Goal: Contribute content: Contribute content

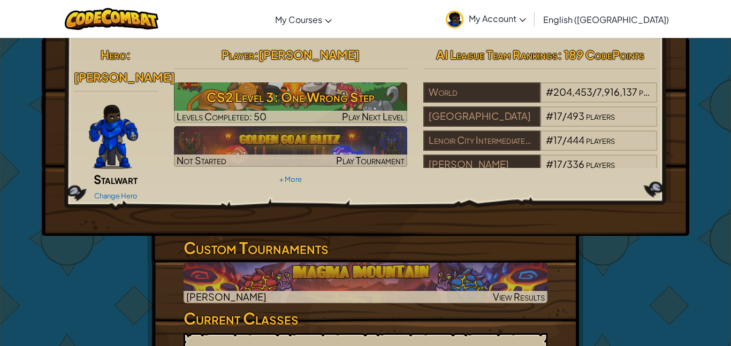
click at [526, 18] on span "My Account" at bounding box center [497, 18] width 57 height 11
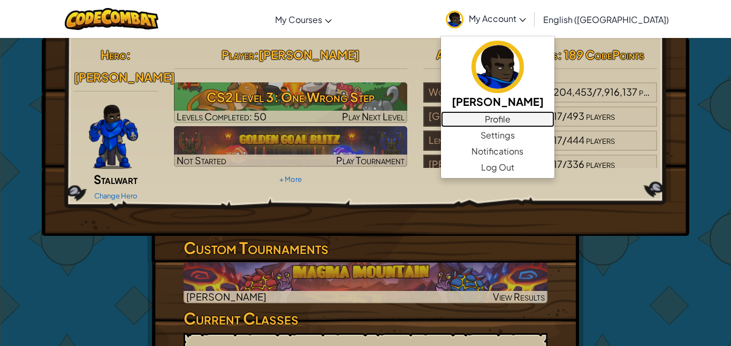
click at [555, 117] on link "Profile" at bounding box center [498, 119] width 114 height 16
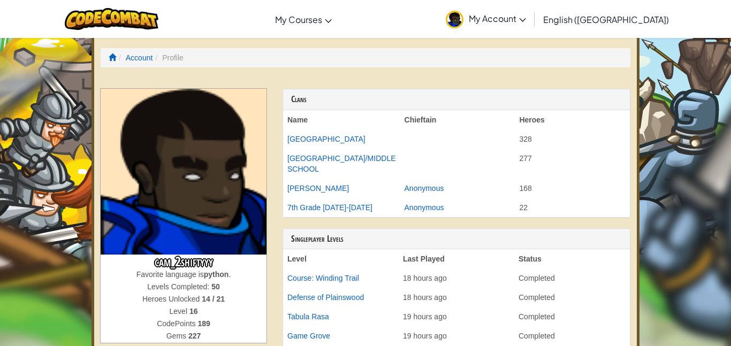
click at [532, 25] on link "My Account" at bounding box center [486, 19] width 91 height 34
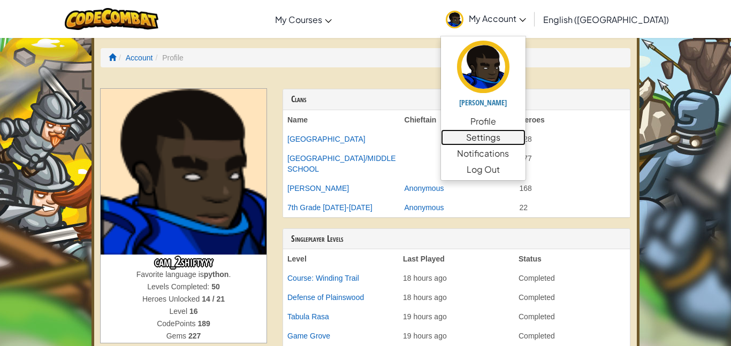
click at [526, 136] on link "Settings" at bounding box center [483, 138] width 85 height 16
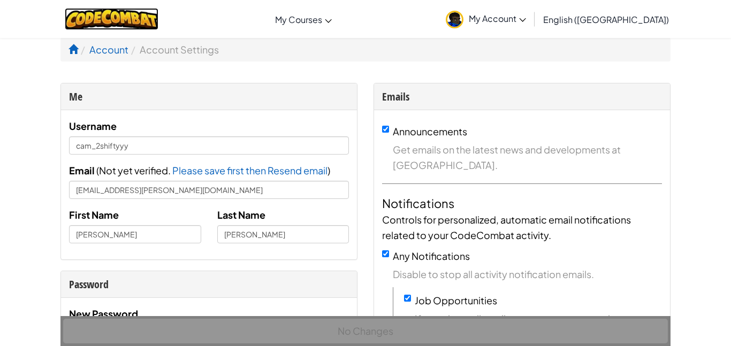
click at [158, 22] on img at bounding box center [112, 19] width 94 height 22
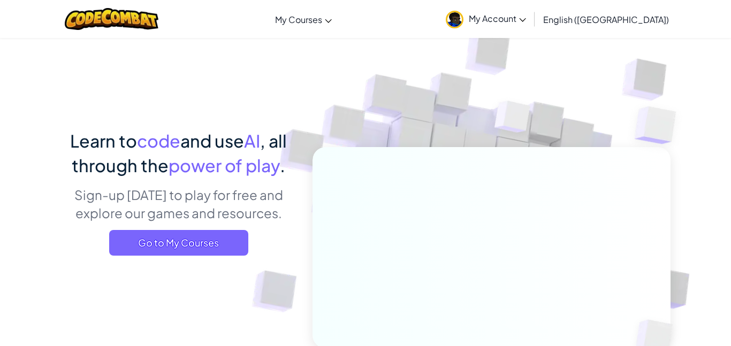
click at [251, 113] on div "Learn to code and use AI , all through the power of play . Sign-up [DATE] to pl…" at bounding box center [366, 232] width 610 height 391
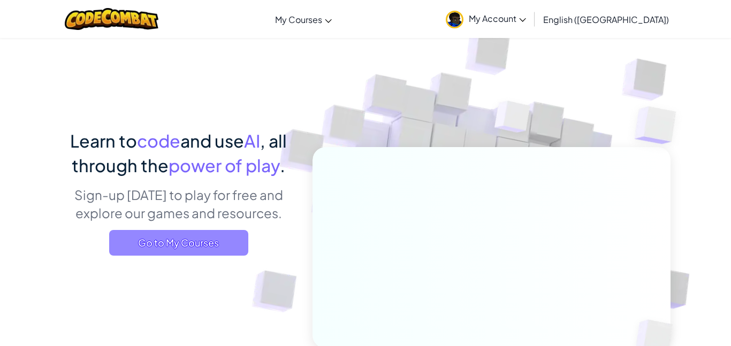
click at [221, 245] on span "Go to My Courses" at bounding box center [178, 243] width 139 height 26
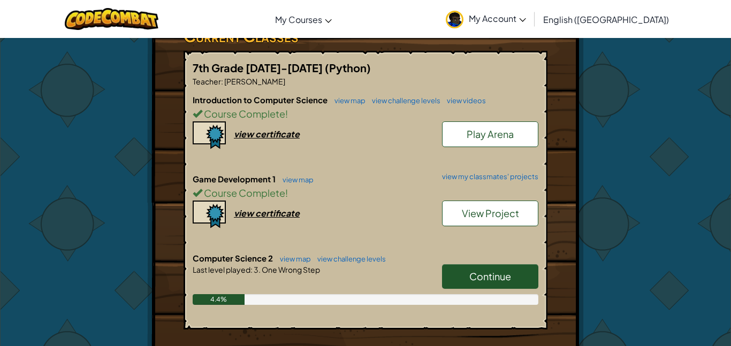
scroll to position [283, 0]
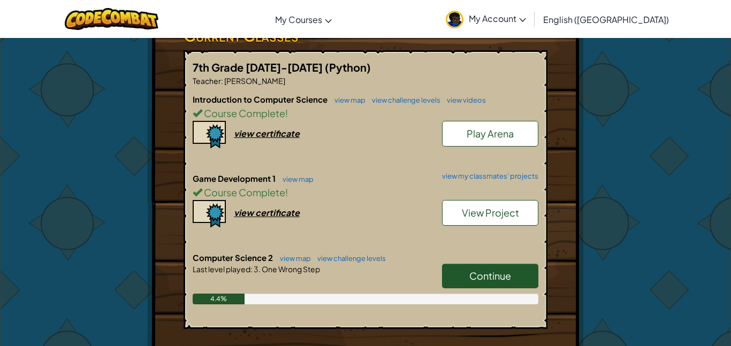
click at [492, 207] on span "View Project" at bounding box center [490, 213] width 57 height 12
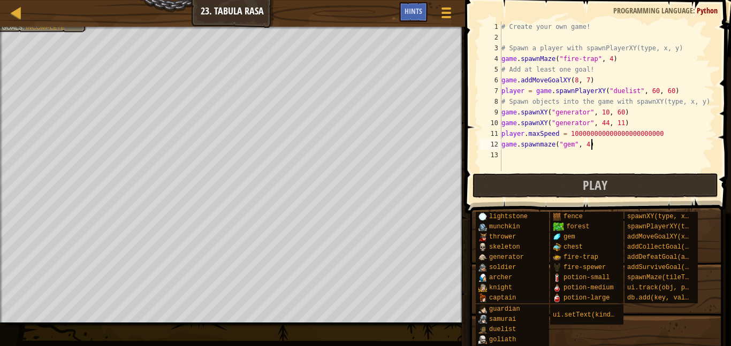
scroll to position [5, 12]
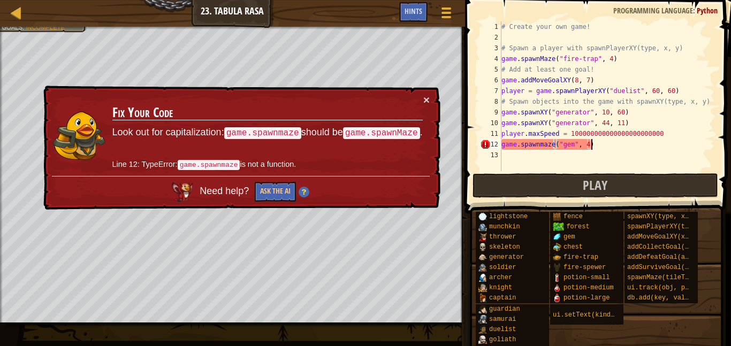
click at [544, 143] on div "# Create your own game! # Spawn a player with spawnPlayerXY(type, x, y) game . …" at bounding box center [608, 106] width 216 height 171
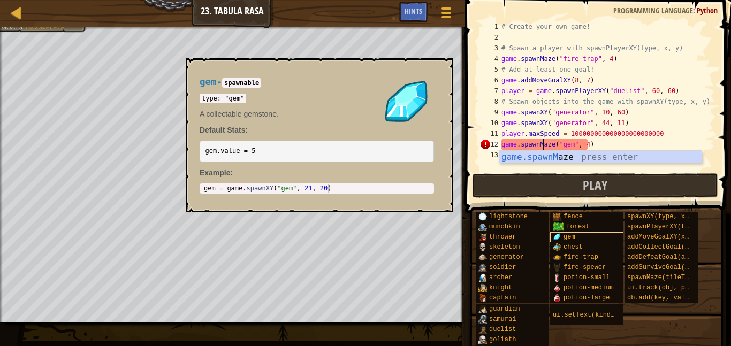
scroll to position [5, 6]
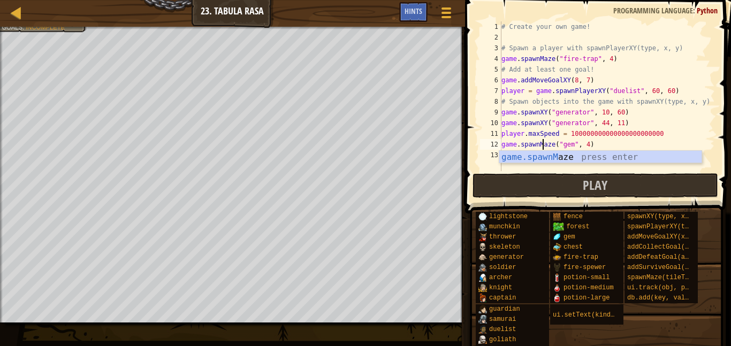
click at [586, 144] on div "# Create your own game! # Spawn a player with spawnPlayerXY(type, x, y) game . …" at bounding box center [608, 106] width 216 height 171
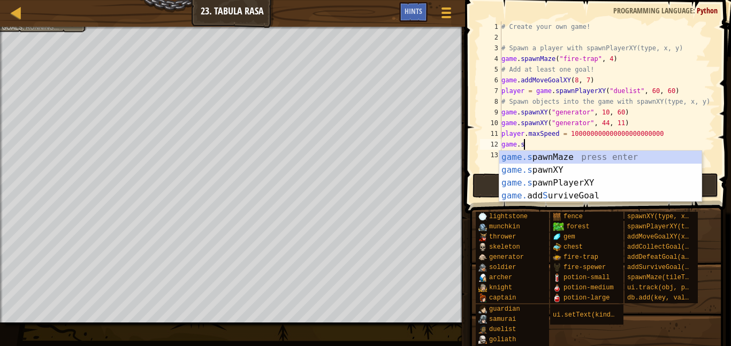
scroll to position [5, 2]
type textarea "g"
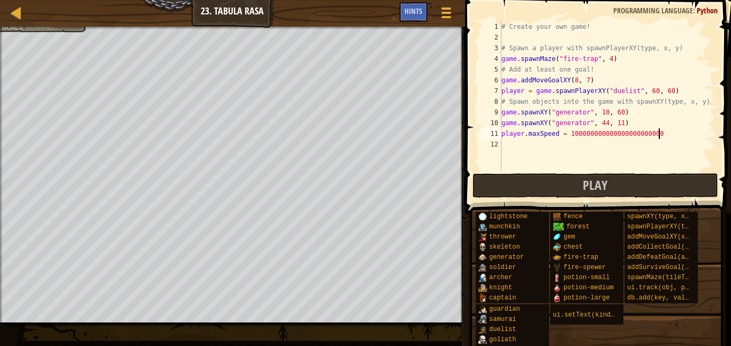
scroll to position [5, 0]
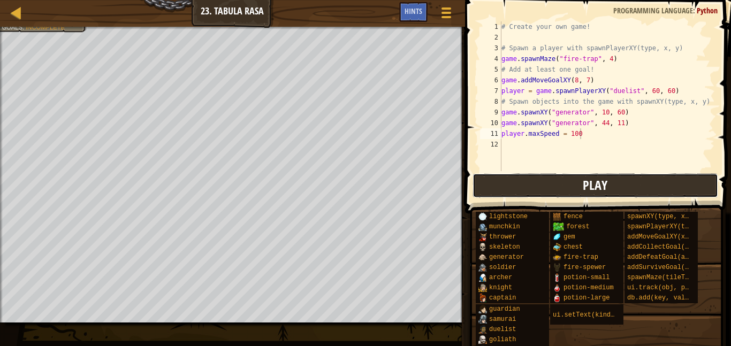
click at [615, 195] on button "Play" at bounding box center [596, 185] width 246 height 25
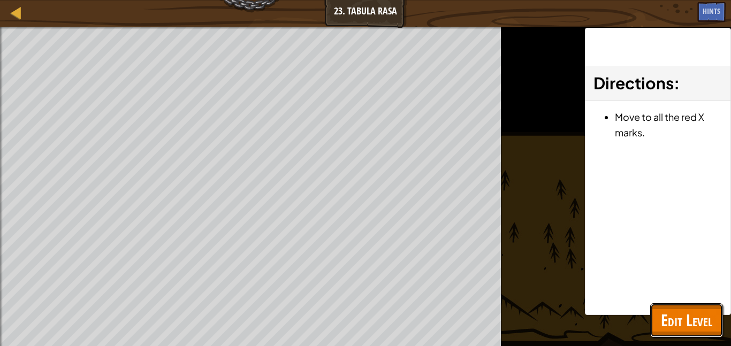
click at [687, 311] on span "Edit Level" at bounding box center [686, 320] width 51 height 22
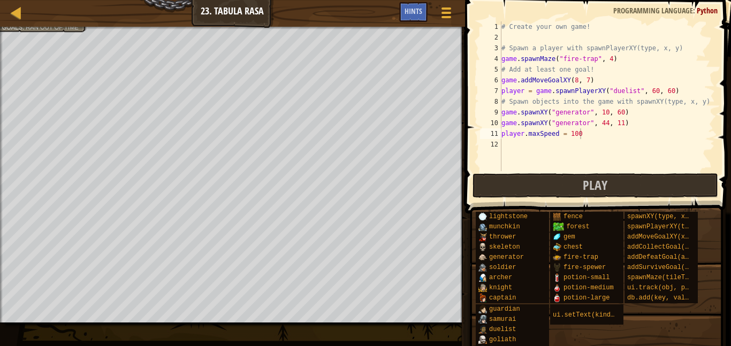
click at [596, 59] on div "# Create your own game! # Spawn a player with spawnPlayerXY(type, x, y) game . …" at bounding box center [608, 106] width 216 height 171
type textarea "game.spawnMaze("fire-spewer", 4)"
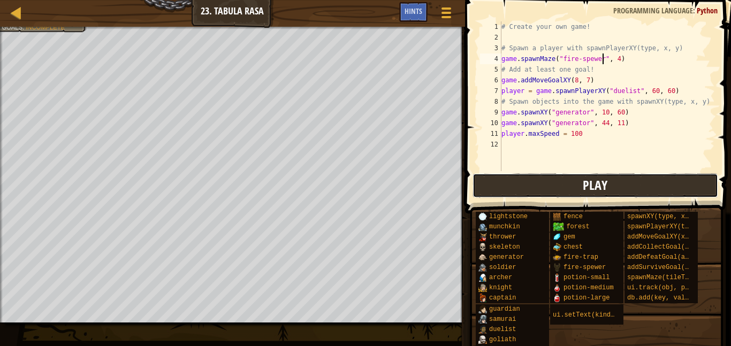
click at [518, 187] on button "Play" at bounding box center [596, 185] width 246 height 25
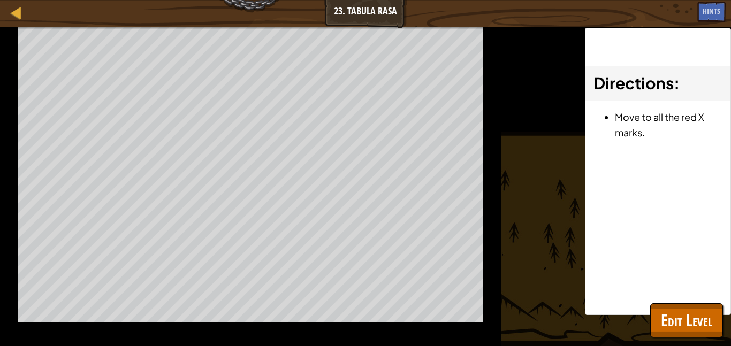
click at [660, 152] on div "Move to all the red X marks." at bounding box center [658, 127] width 145 height 52
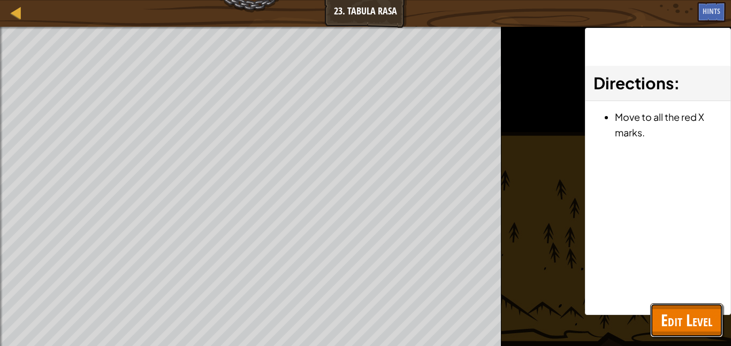
click at [695, 323] on span "Edit Level" at bounding box center [686, 320] width 51 height 22
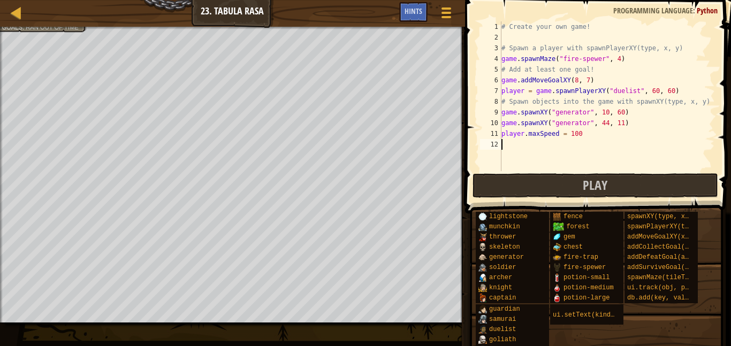
scroll to position [5, 0]
click at [576, 149] on div "# Create your own game! # Spawn a player with spawnPlayerXY(type, x, y) game . …" at bounding box center [608, 106] width 216 height 171
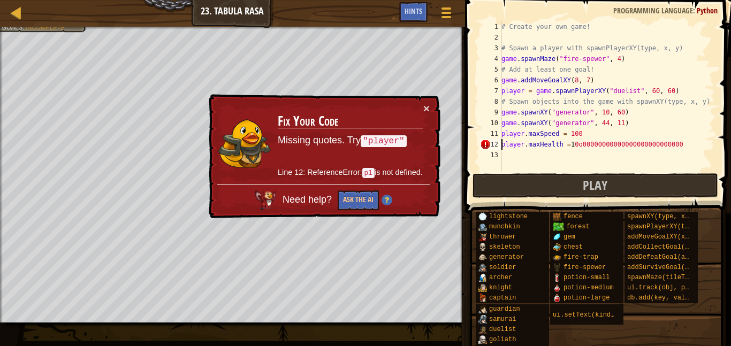
click at [503, 146] on div "# Create your own game! # Spawn a player with spawnPlayerXY(type, x, y) game . …" at bounding box center [608, 106] width 216 height 171
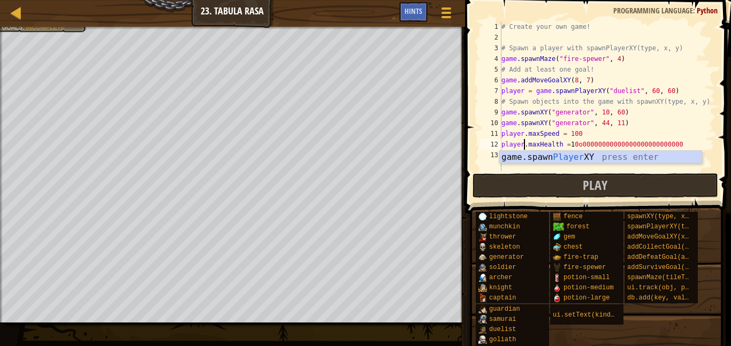
scroll to position [5, 3]
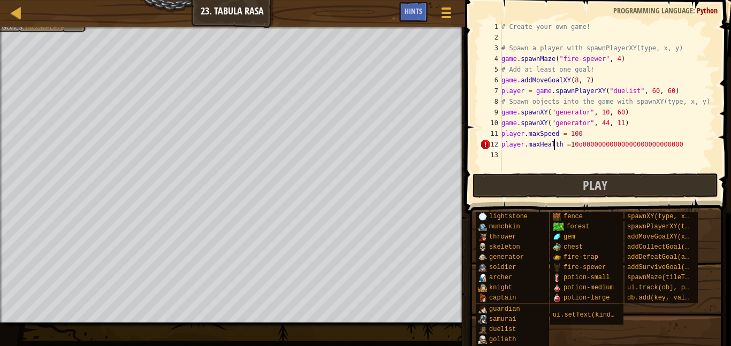
click at [555, 145] on div "# Create your own game! # Spawn a player with spawnPlayerXY(type, x, y) game . …" at bounding box center [608, 106] width 216 height 171
click at [560, 146] on div "# Create your own game! # Spawn a player with spawnPlayerXY(type, x, y) game . …" at bounding box center [608, 106] width 216 height 171
click at [525, 144] on div "# Create your own game! # Spawn a player with spawnPlayerXY(type, x, y) game . …" at bounding box center [608, 106] width 216 height 171
type textarea "player.maxHealth = 10o00000000000000000000000000"
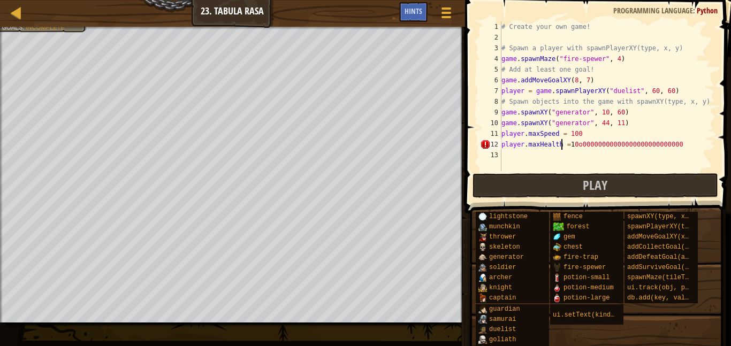
click at [693, 152] on div "# Create your own game! # Spawn a player with spawnPlayerXY(type, x, y) game . …" at bounding box center [608, 106] width 216 height 171
click at [692, 148] on div "# Create your own game! # Spawn a player with spawnPlayerXY(type, x, y) game . …" at bounding box center [608, 106] width 216 height 171
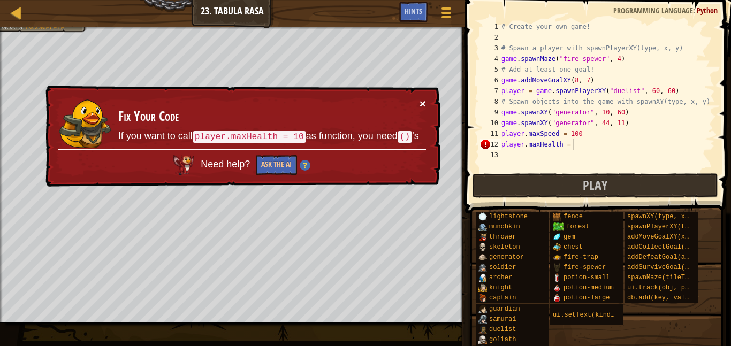
click at [421, 104] on button "×" at bounding box center [423, 103] width 6 height 11
click at [560, 182] on button "Play" at bounding box center [596, 185] width 246 height 25
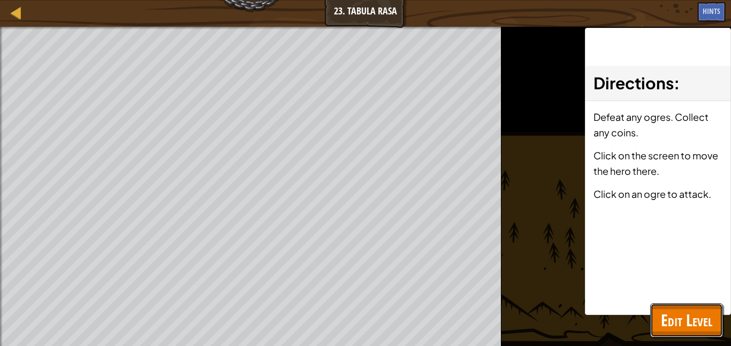
click at [690, 316] on span "Edit Level" at bounding box center [686, 320] width 51 height 22
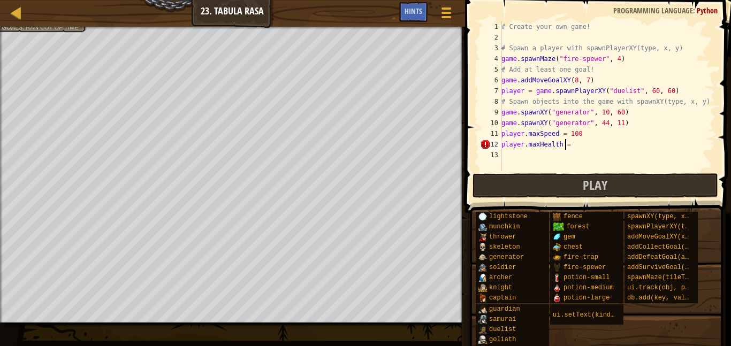
click at [566, 147] on div "# Create your own game! # Spawn a player with spawnPlayerXY(type, x, y) game . …" at bounding box center [608, 106] width 216 height 171
click at [588, 147] on div "# Create your own game! # Spawn a player with spawnPlayerXY(type, x, y) game . …" at bounding box center [608, 106] width 216 height 171
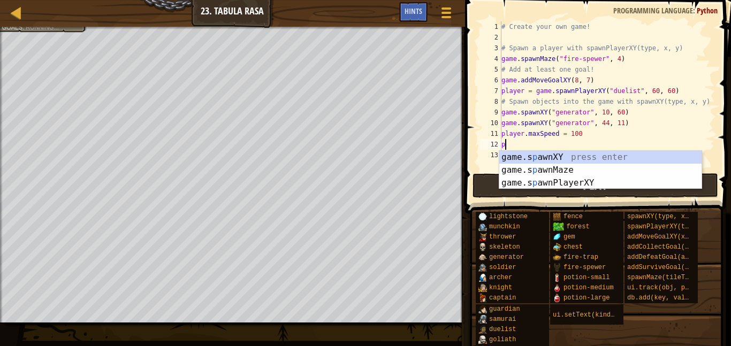
type textarea "p"
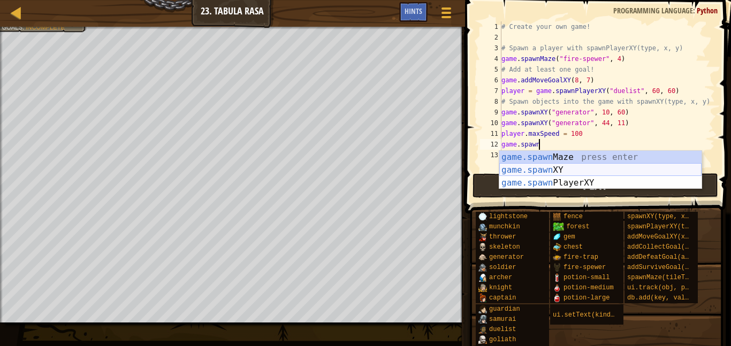
click at [571, 171] on div "game.spawn Maze press enter game.spawn XY press enter game.spawn PlayerXY press…" at bounding box center [601, 183] width 202 height 64
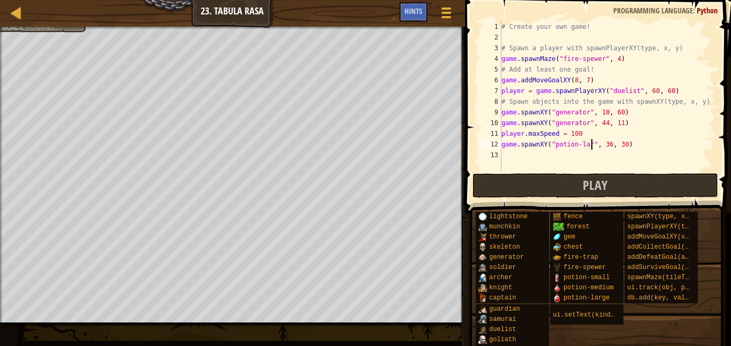
scroll to position [5, 14]
click at [618, 146] on div "# Create your own game! # Spawn a player with spawnPlayerXY(type, x, y) game . …" at bounding box center [608, 106] width 216 height 171
click at [630, 145] on div "# Create your own game! # Spawn a player with spawnPlayerXY(type, x, y) game . …" at bounding box center [608, 106] width 216 height 171
type textarea "game.spawnXY("potion-large", 60, 60)"
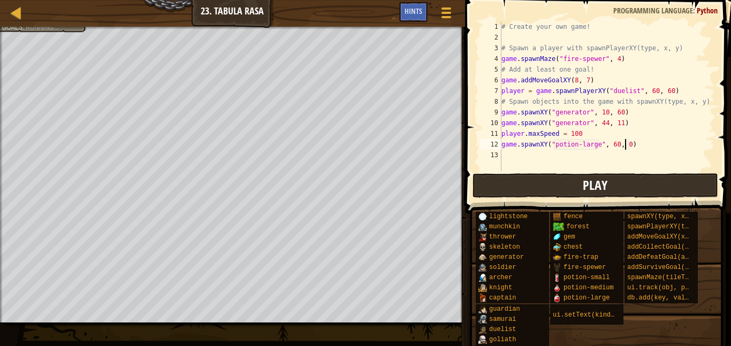
scroll to position [5, 18]
drag, startPoint x: 647, startPoint y: 147, endPoint x: 502, endPoint y: 146, distance: 145.1
click at [502, 146] on div "# Create your own game! # Spawn a player with spawnPlayerXY(type, x, y) game . …" at bounding box center [608, 106] width 216 height 171
click at [512, 156] on div "# Create your own game! # Spawn a player with spawnPlayerXY(type, x, y) game . …" at bounding box center [608, 106] width 216 height 171
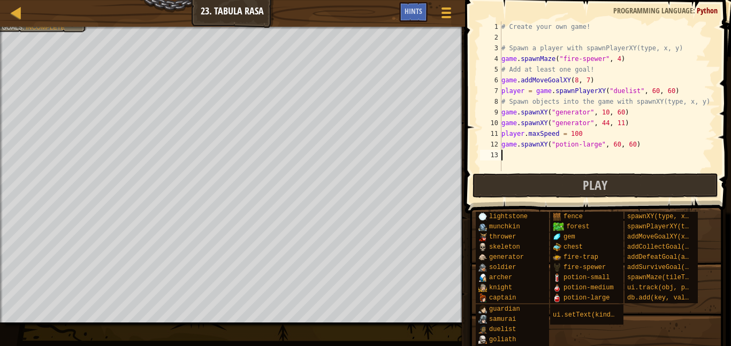
paste textarea "game.spawnXY("potion-large", 60, 60)"
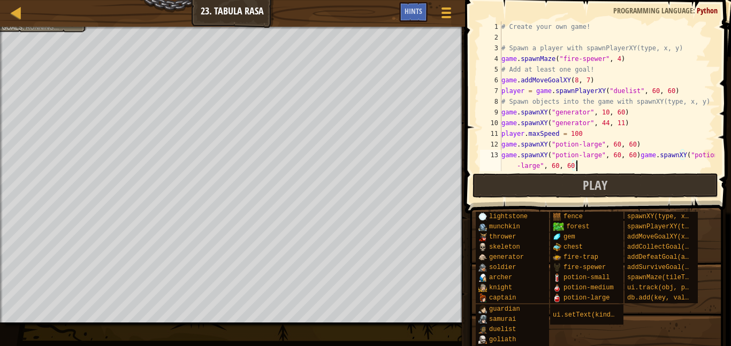
paste textarea "game.spawnXY("potion-large", 60, 60)"
type textarea "game.spawnXY("potion-large", 60, 60)"
paste textarea "game.spawnXY("potion-large", 60, 60)"
type textarea "game.spawnXY("potion-large", 60, 60)"
paste textarea "game.spawnXY("potion-large", 60, 60)"
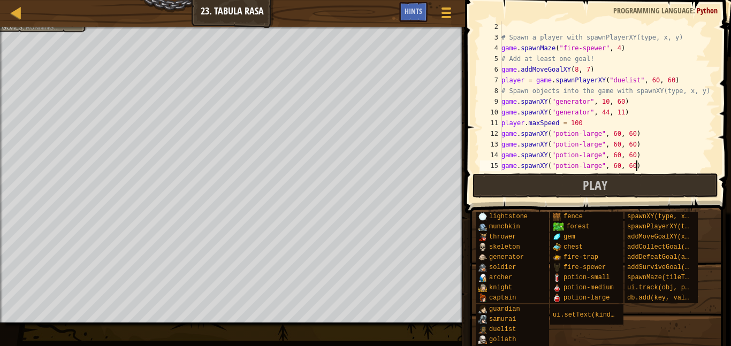
type textarea "game.spawnXY("potion-large", 60, 60)"
paste textarea "game.spawnXY("potion-large", 60, 60)"
type textarea "game.spawnXY("potion-large", 60, 60)"
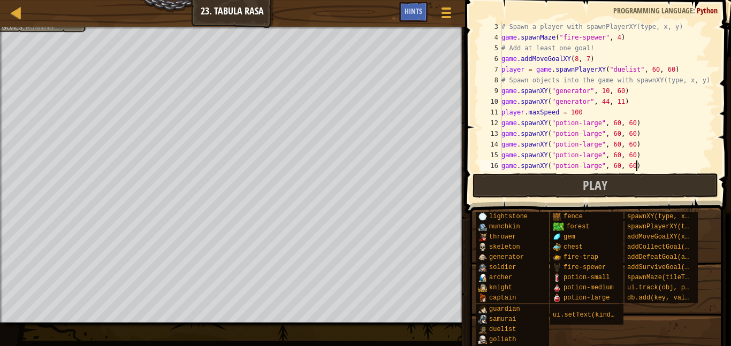
scroll to position [21, 0]
paste textarea "game.spawnXY("potion-large", 60, 60)"
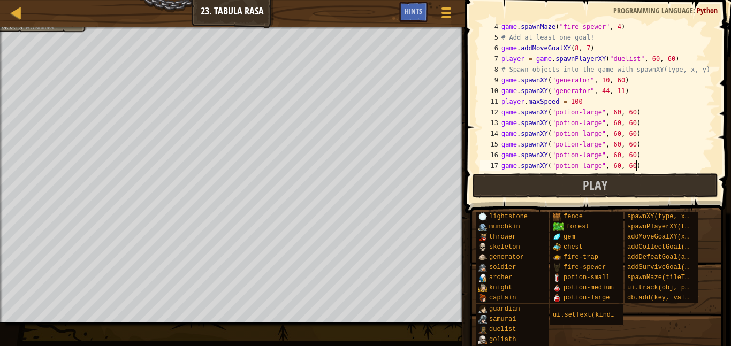
type textarea "game.spawnXY("potion-large", 60, 60)"
paste textarea "game.spawnXY("potion-large", 60, 60)"
type textarea "game.spawnXY("potion-large", 60, 60)"
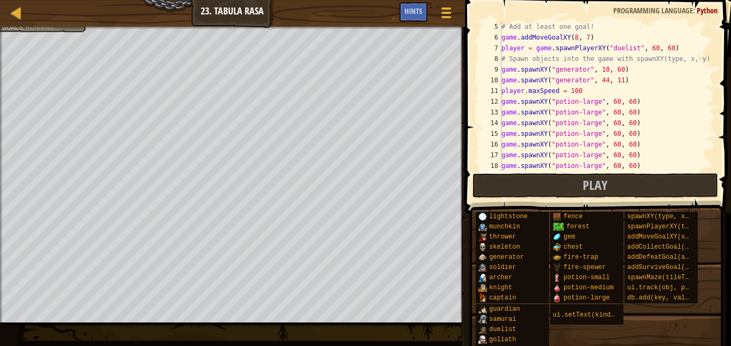
paste textarea "game.spawnXY("potion-large", 60, 60)"
type textarea "game.spawnXY("potion-large", 60, 60)"
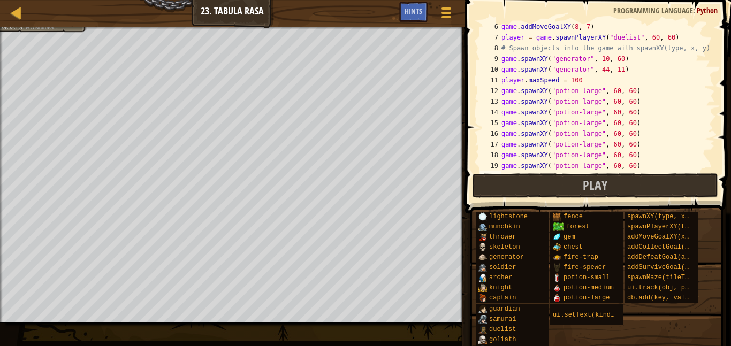
paste textarea "game.spawnXY("potion-large", 60, 60)"
type textarea "game.spawnXY("potion-large", 60, 60)"
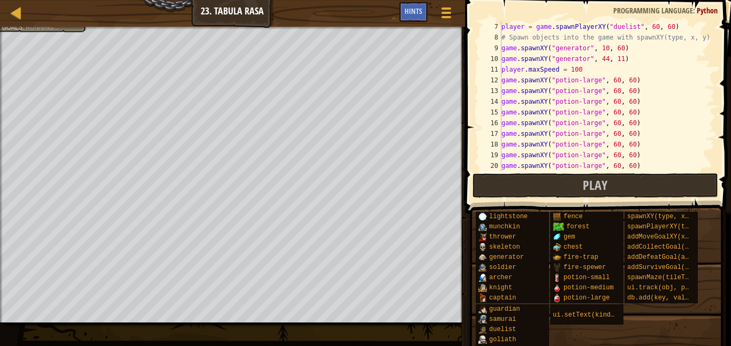
paste textarea "game.spawnXY("potion-large", 60, 60)"
type textarea "game.spawnXY("potion-large", 60, 60)"
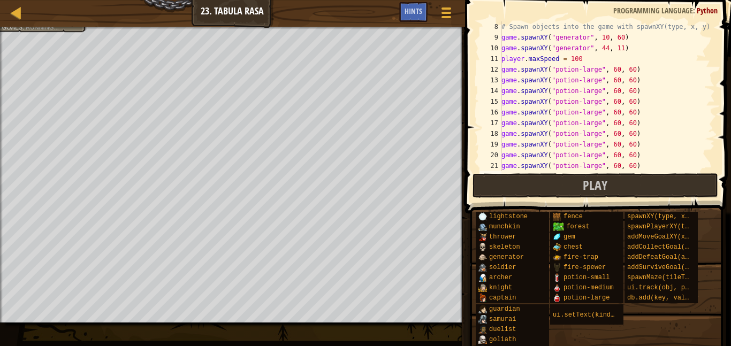
paste textarea "game.spawnXY("potion-large", 60, 60)"
type textarea "game.spawnXY("potion-large", 60, 60)"
paste textarea "game.spawnXY("potion-large", 60, 60)"
type textarea "game.spawnXY("potion-large", 60, 60)"
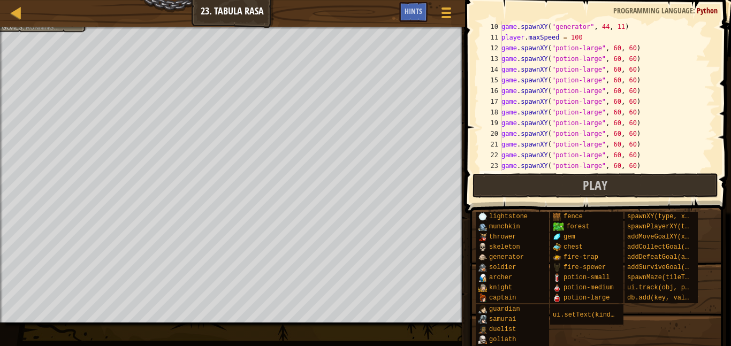
paste textarea "game.spawnXY("potion-large", 60, 60)"
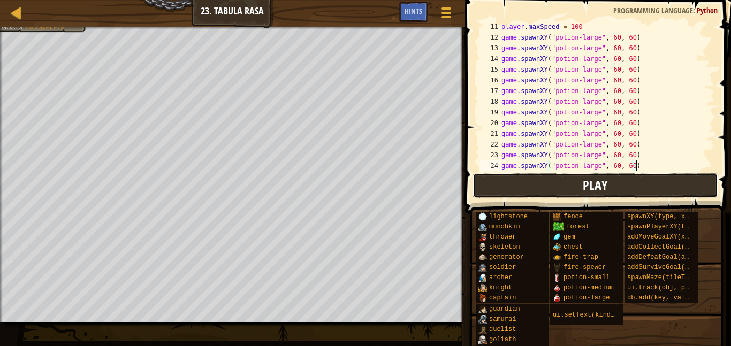
click at [566, 188] on button "Play" at bounding box center [596, 185] width 246 height 25
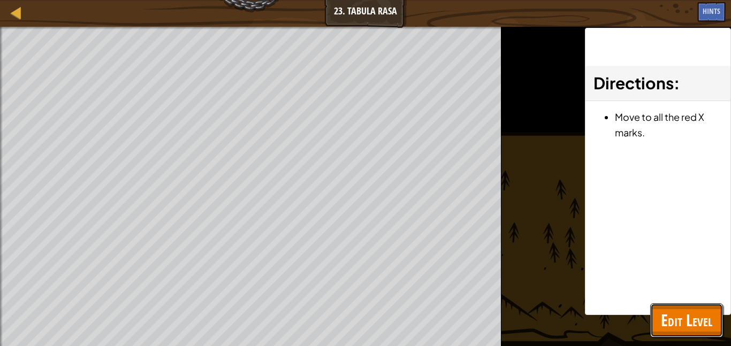
click at [676, 322] on span "Edit Level" at bounding box center [686, 320] width 51 height 22
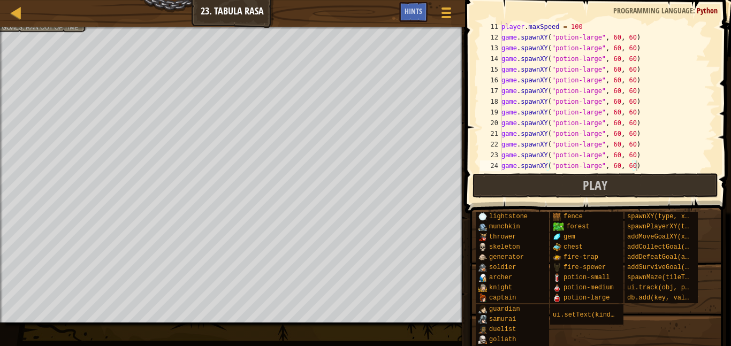
scroll to position [0, 0]
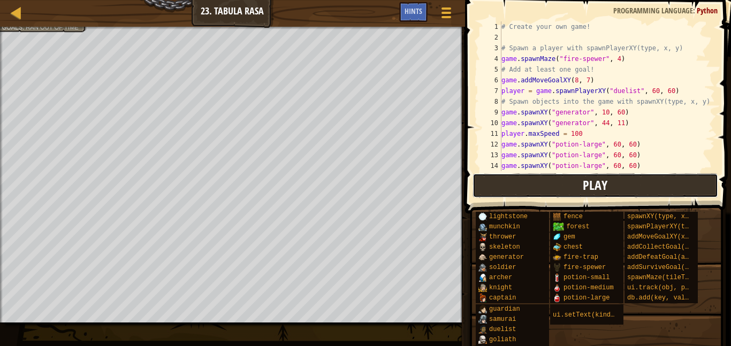
click at [563, 185] on button "Play" at bounding box center [596, 185] width 246 height 25
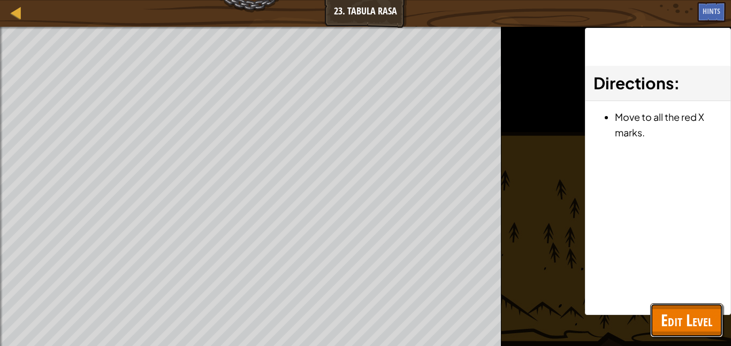
click at [705, 322] on span "Edit Level" at bounding box center [686, 320] width 51 height 22
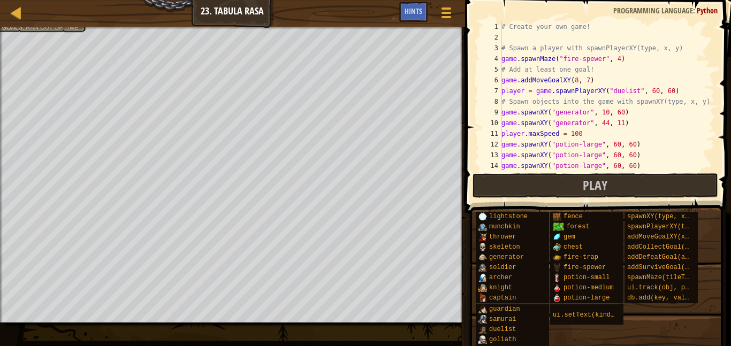
click at [587, 135] on div "# Create your own game! # Spawn a player with spawnPlayerXY(type, x, y) game . …" at bounding box center [608, 106] width 216 height 171
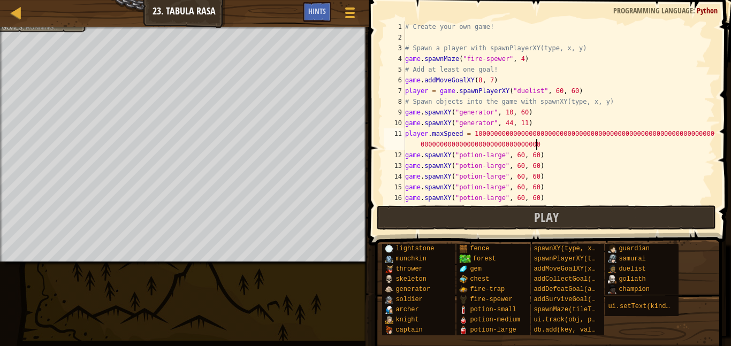
type textarea "player.maxSpeed = 1000000000000000000000000000000000000000000000000000000000000…"
click at [615, 215] on button "Play" at bounding box center [546, 218] width 339 height 25
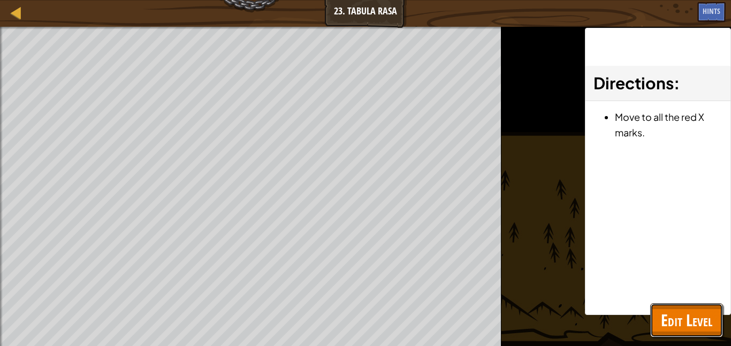
click at [676, 322] on span "Edit Level" at bounding box center [686, 320] width 51 height 22
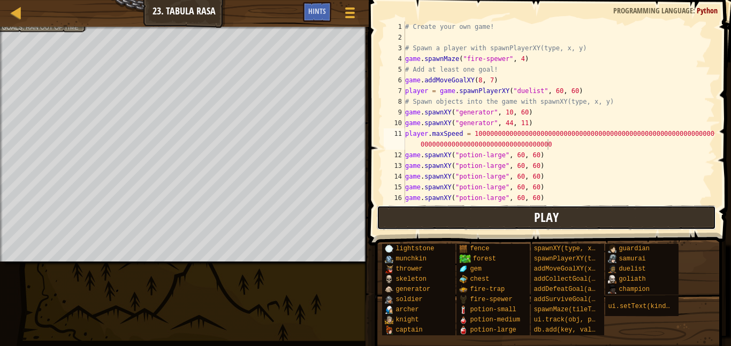
click at [514, 220] on button "Play" at bounding box center [546, 218] width 339 height 25
